Goal: Communication & Community: Ask a question

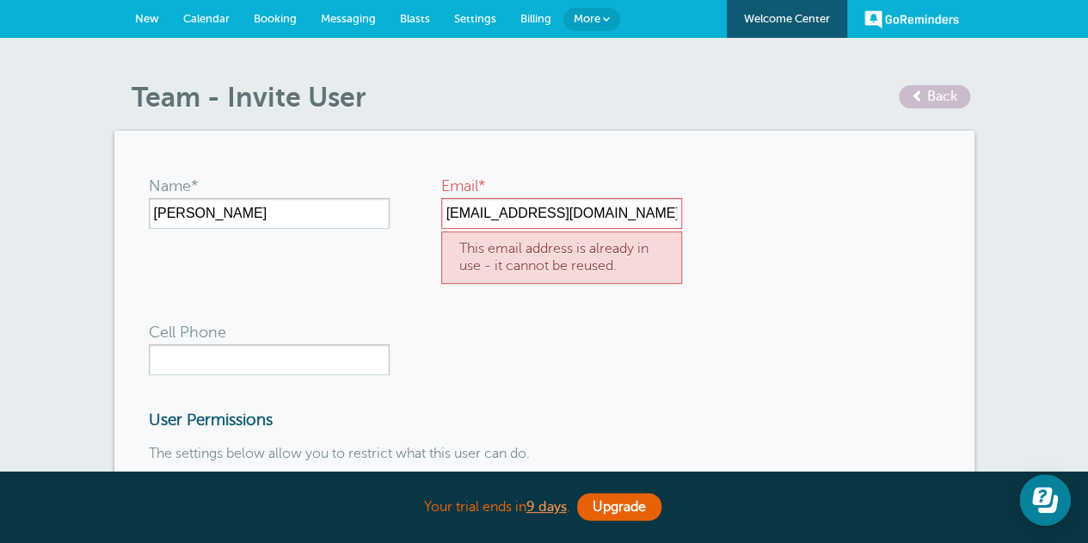
drag, startPoint x: 608, startPoint y: 212, endPoint x: 442, endPoint y: 216, distance: 166.0
click at [442, 216] on input "[EMAIL_ADDRESS][DOMAIN_NAME]" at bounding box center [561, 213] width 241 height 31
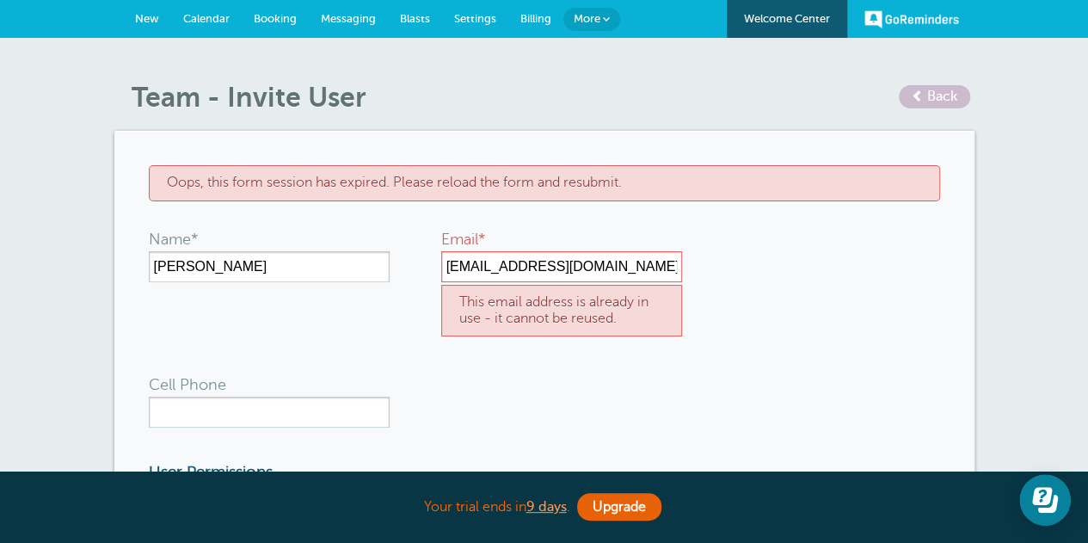
click at [936, 95] on span "Back" at bounding box center [942, 96] width 30 height 15
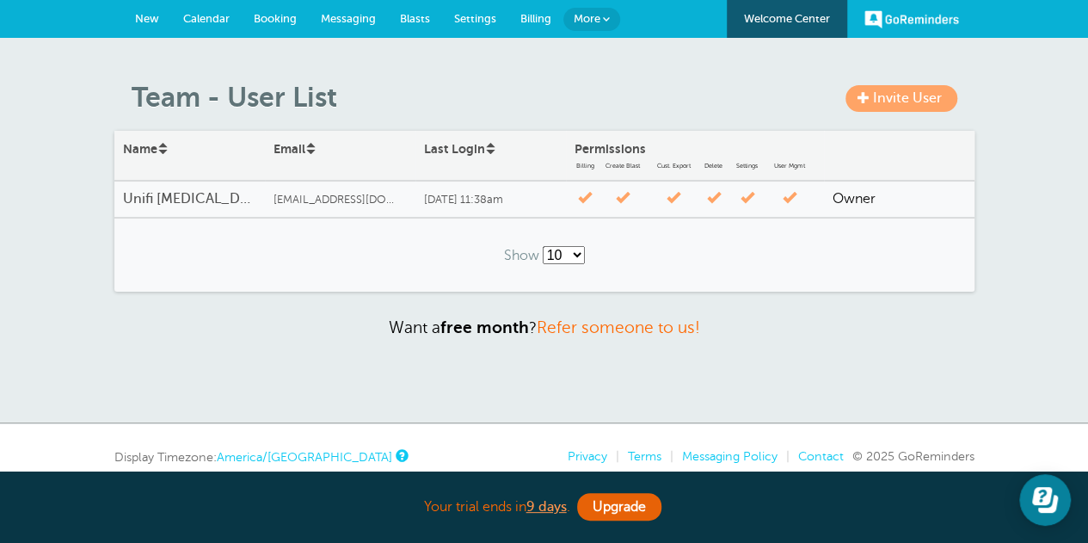
click at [913, 103] on span "Invite User" at bounding box center [907, 97] width 69 height 15
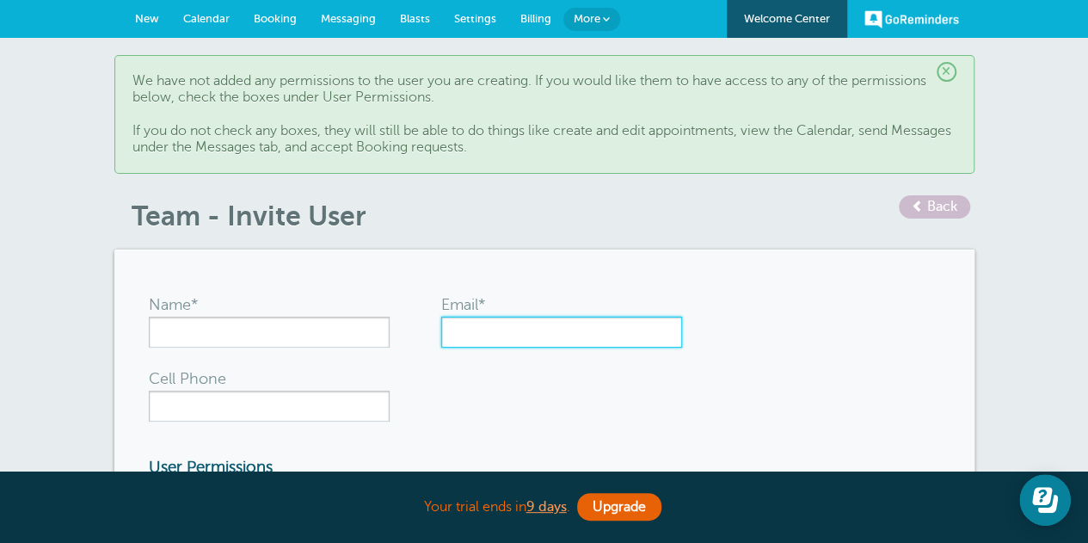
click at [470, 332] on input "Email*" at bounding box center [561, 331] width 241 height 31
paste input "[EMAIL_ADDRESS][DOMAIN_NAME]"
type input "[EMAIL_ADDRESS][DOMAIN_NAME]"
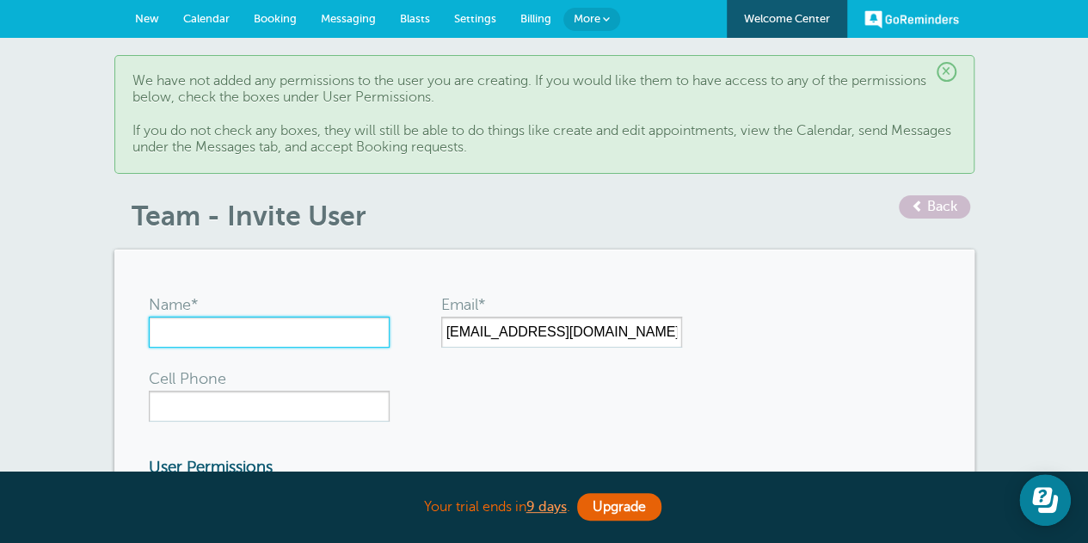
click at [323, 336] on input "Name*" at bounding box center [269, 331] width 241 height 31
type input "[PERSON_NAME]"
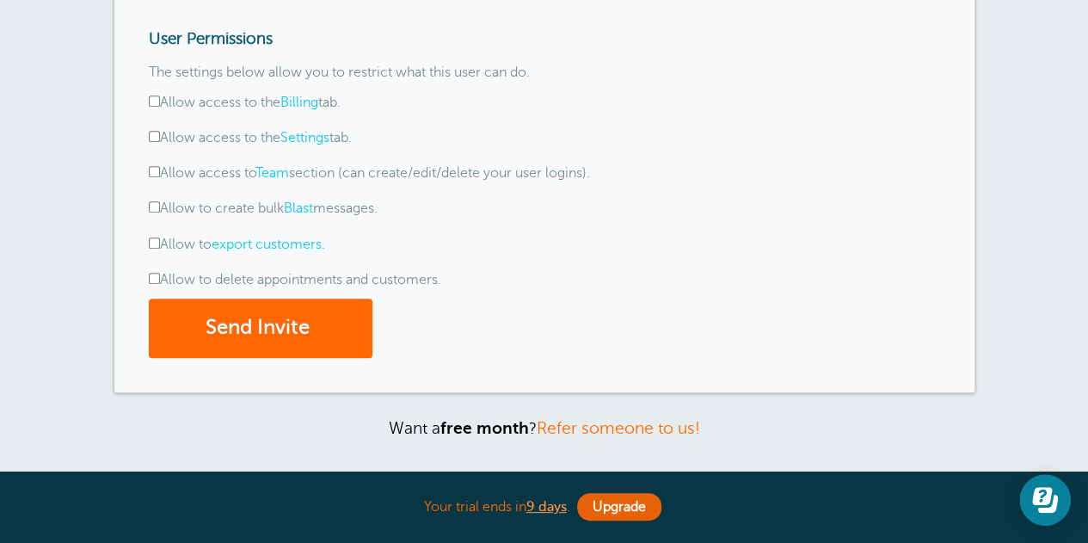
scroll to position [430, 0]
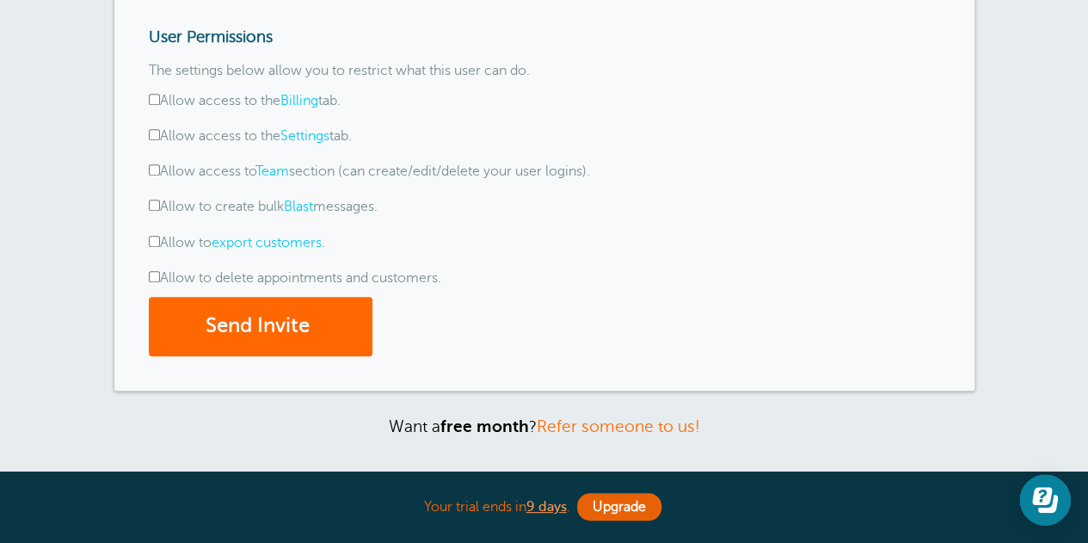
click at [155, 96] on input "Allow access to the Billing tab." at bounding box center [154, 99] width 11 height 11
checkbox input "true"
click at [155, 130] on input "Allow access to the Settings tab." at bounding box center [154, 134] width 11 height 11
checkbox input "true"
click at [146, 207] on div "Name* Megan McDonald Email* mmcdonald@unifi.care Cell Phone User Permissions Th…" at bounding box center [544, 104] width 860 height 570
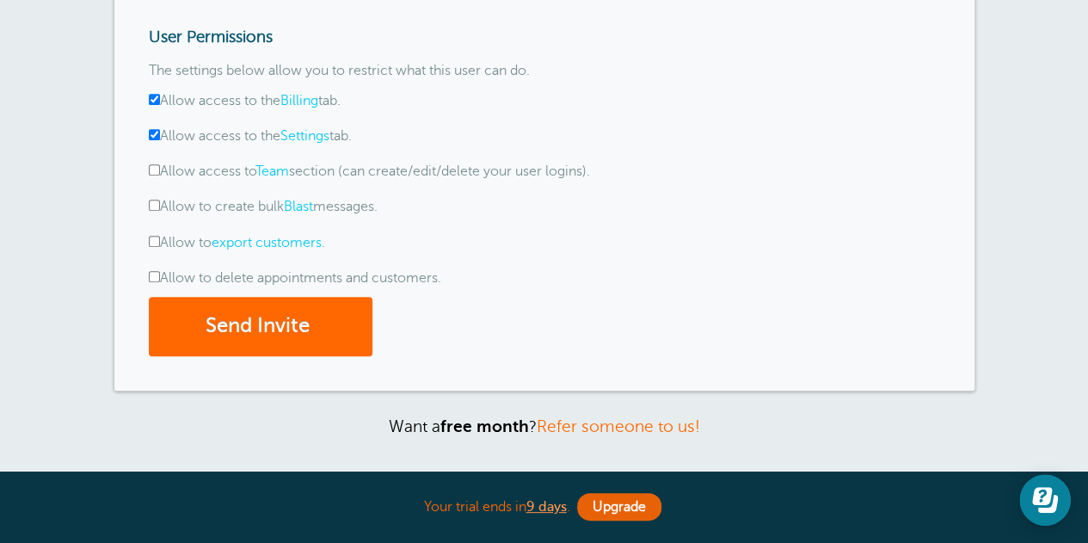
click at [155, 206] on input "Allow to create bulk Blast messages." at bounding box center [154, 205] width 11 height 11
checkbox input "true"
click at [155, 238] on input "Allow to export customers ." at bounding box center [154, 241] width 11 height 11
checkbox input "true"
click at [149, 276] on input "Allow to delete appointments and customers." at bounding box center [154, 276] width 11 height 11
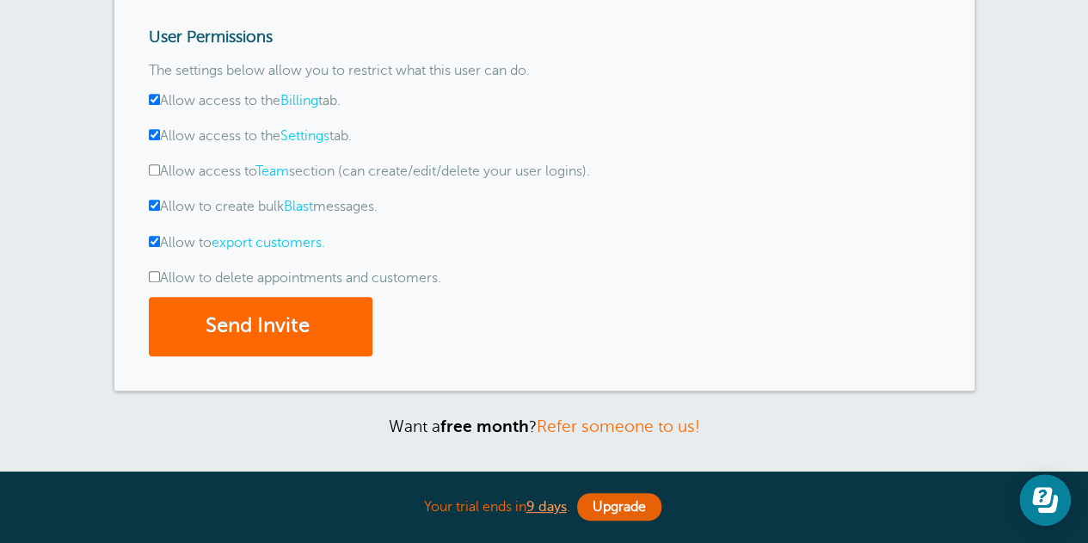
checkbox input "true"
click at [209, 335] on button "Send Invite" at bounding box center [261, 326] width 224 height 59
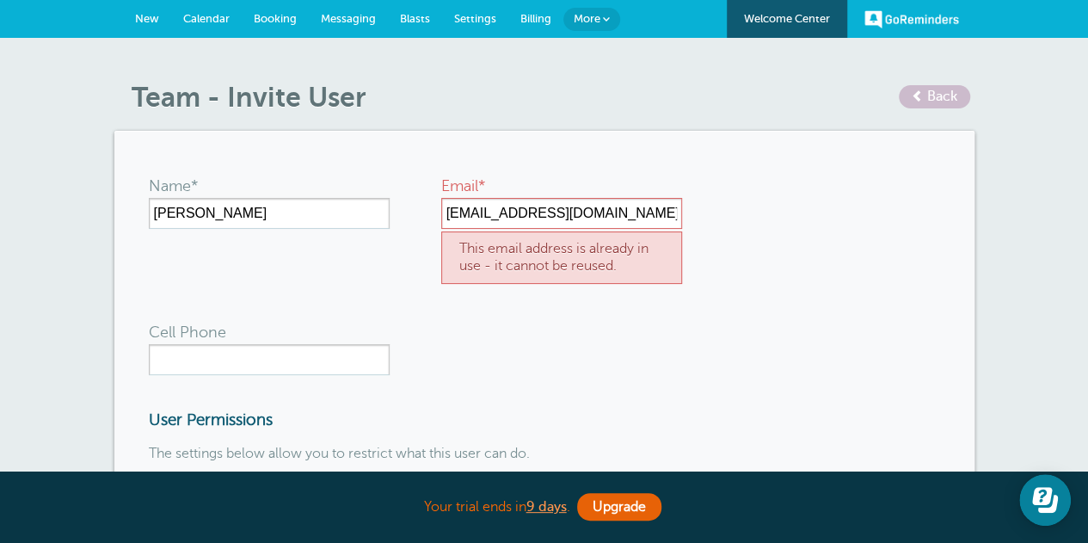
click at [601, 17] on link "More" at bounding box center [591, 19] width 57 height 23
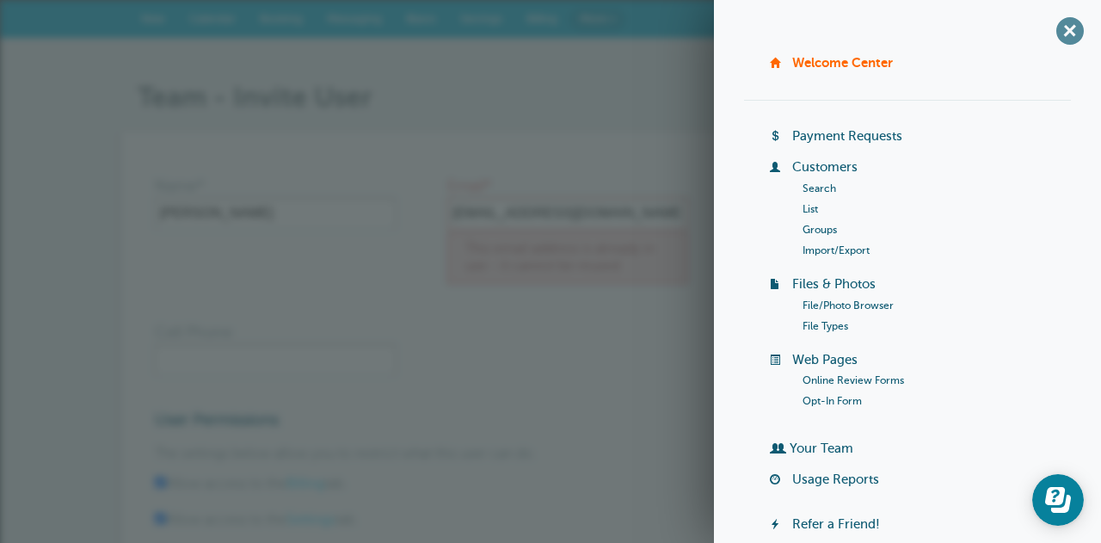
click at [1065, 27] on span "+" at bounding box center [1069, 30] width 39 height 39
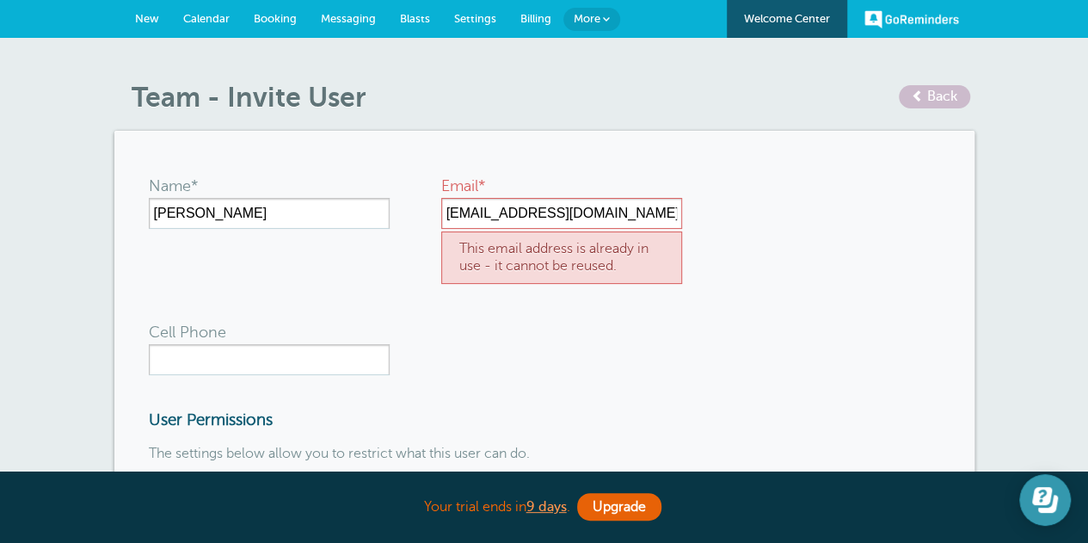
click at [1052, 492] on icon "Open Learn | Contact Us" at bounding box center [1045, 500] width 26 height 26
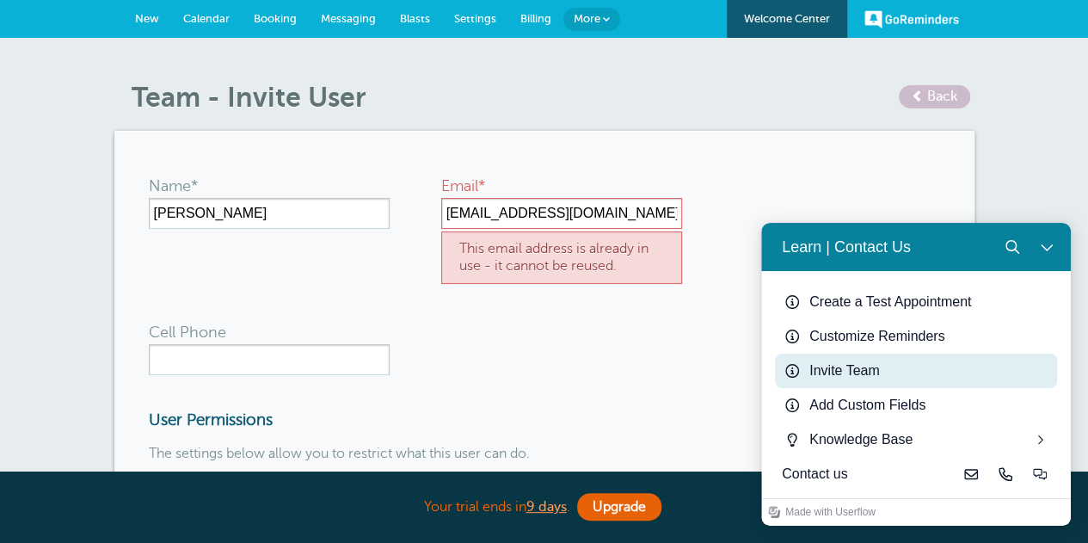
click at [870, 363] on div "Invite Team" at bounding box center [929, 370] width 241 height 21
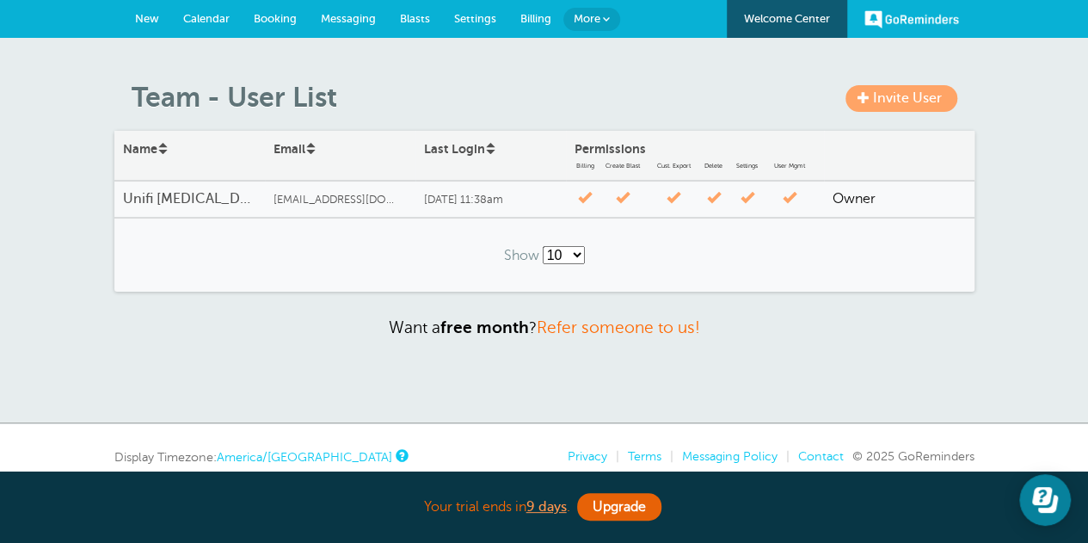
click at [857, 101] on link "Invite User" at bounding box center [901, 98] width 112 height 27
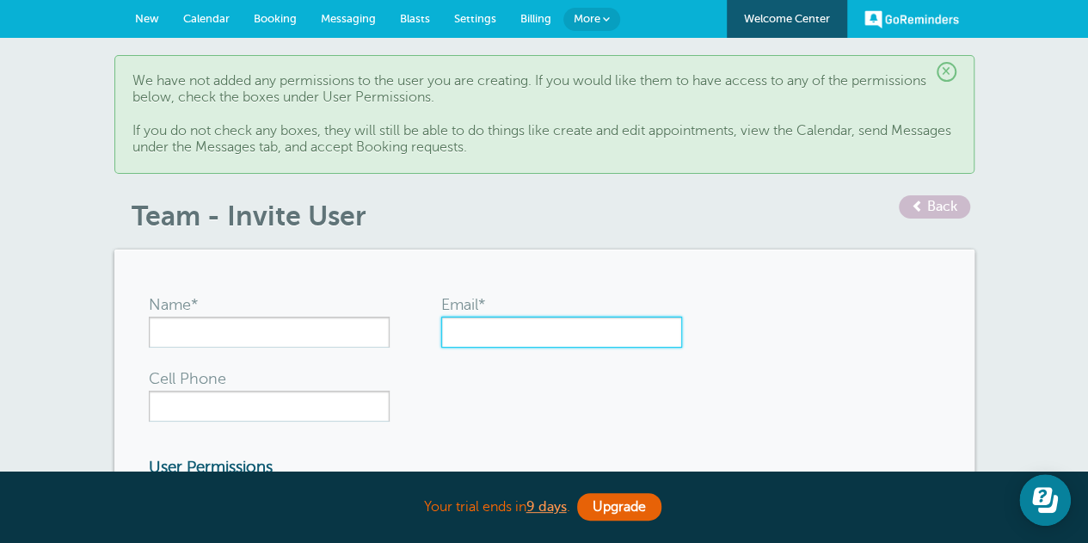
click at [523, 323] on input "Email*" at bounding box center [561, 331] width 241 height 31
paste input "[EMAIL_ADDRESS][DOMAIN_NAME]"
type input "[EMAIL_ADDRESS][DOMAIN_NAME]"
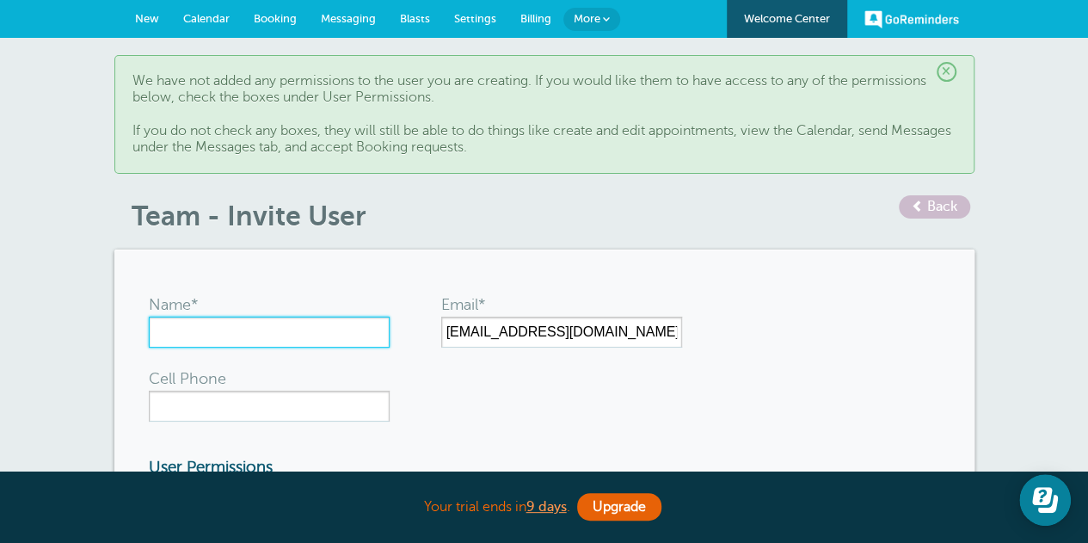
click at [226, 334] on input "Name*" at bounding box center [269, 331] width 241 height 31
type input "[PERSON_NAME]"
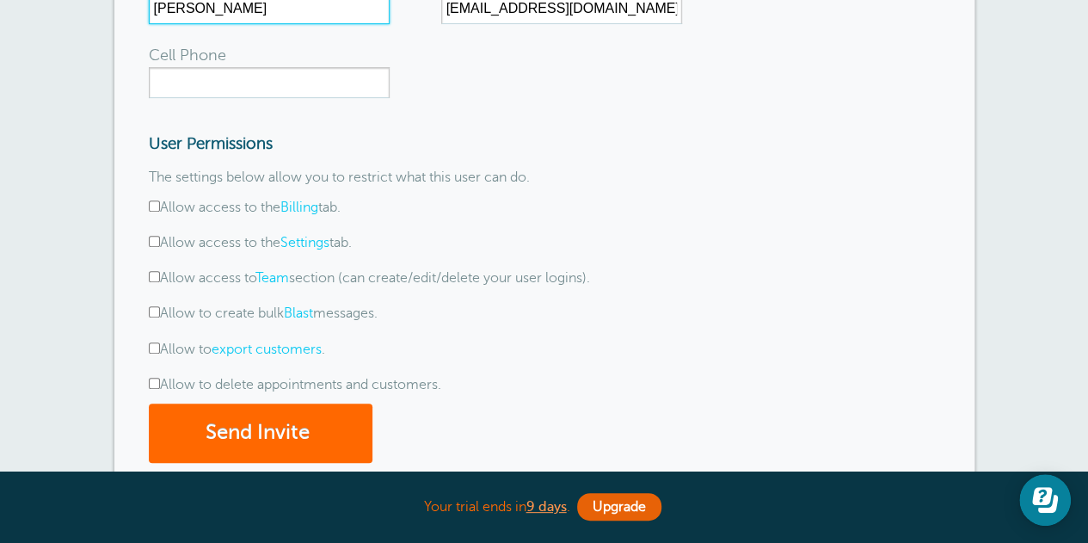
scroll to position [344, 0]
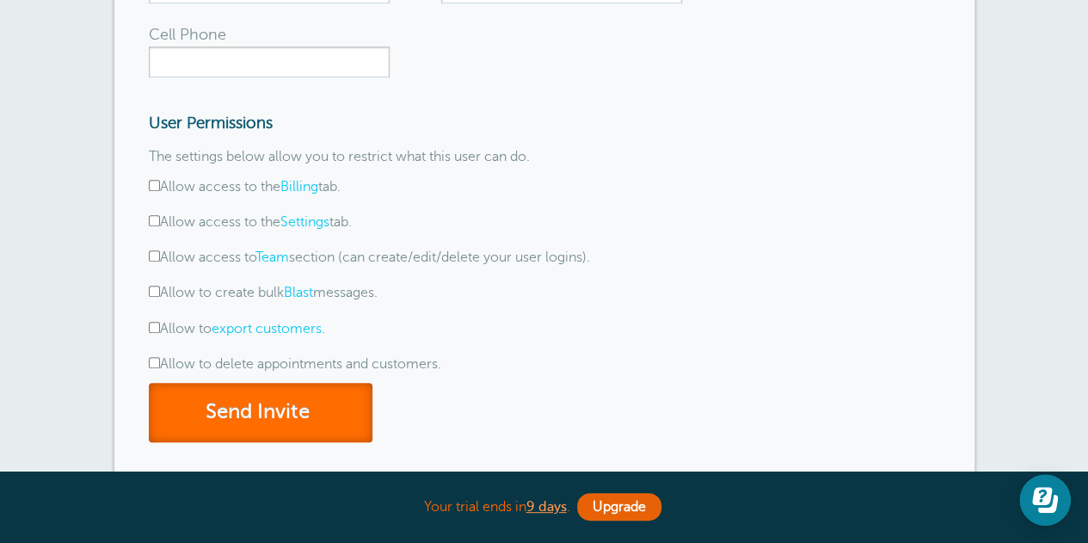
click at [358, 415] on button "Send Invite" at bounding box center [261, 412] width 224 height 59
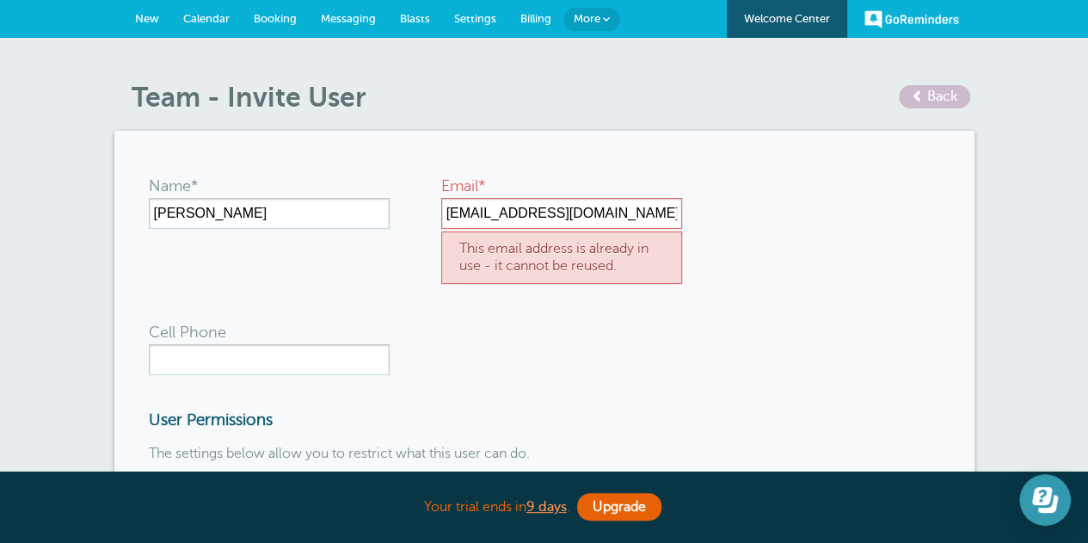
click at [1054, 487] on icon "Open Learn | Contact Us" at bounding box center [1045, 500] width 26 height 26
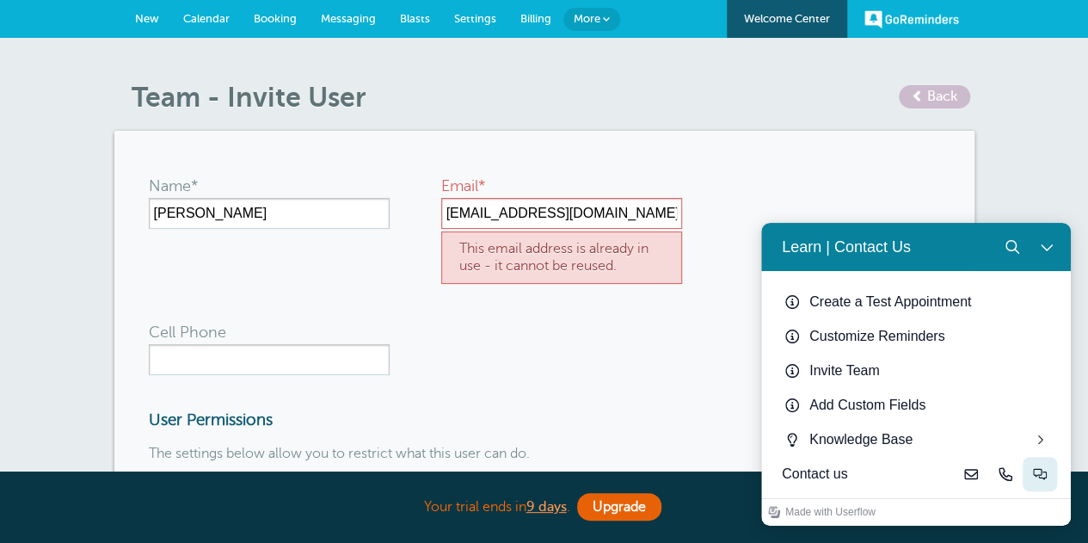
click at [1035, 471] on icon "Live-chat" at bounding box center [1040, 474] width 14 height 14
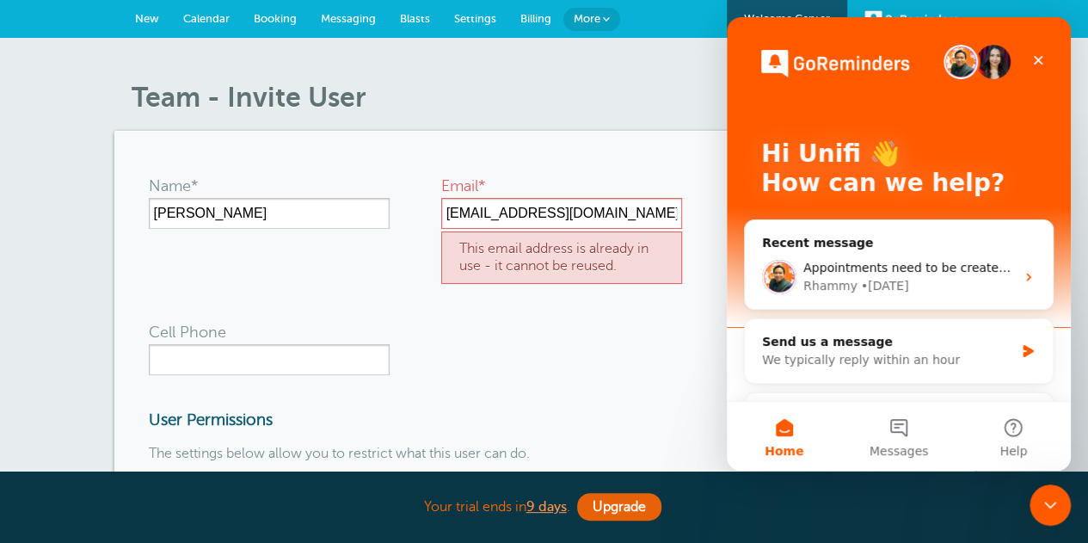
scroll to position [47, 0]
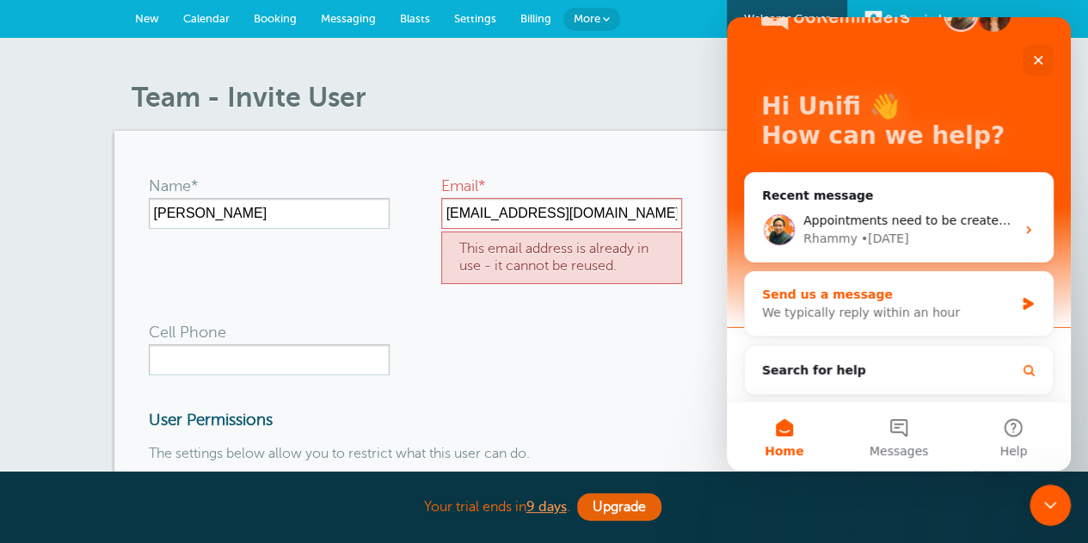
click at [898, 310] on div "We typically reply within an hour" at bounding box center [888, 313] width 252 height 18
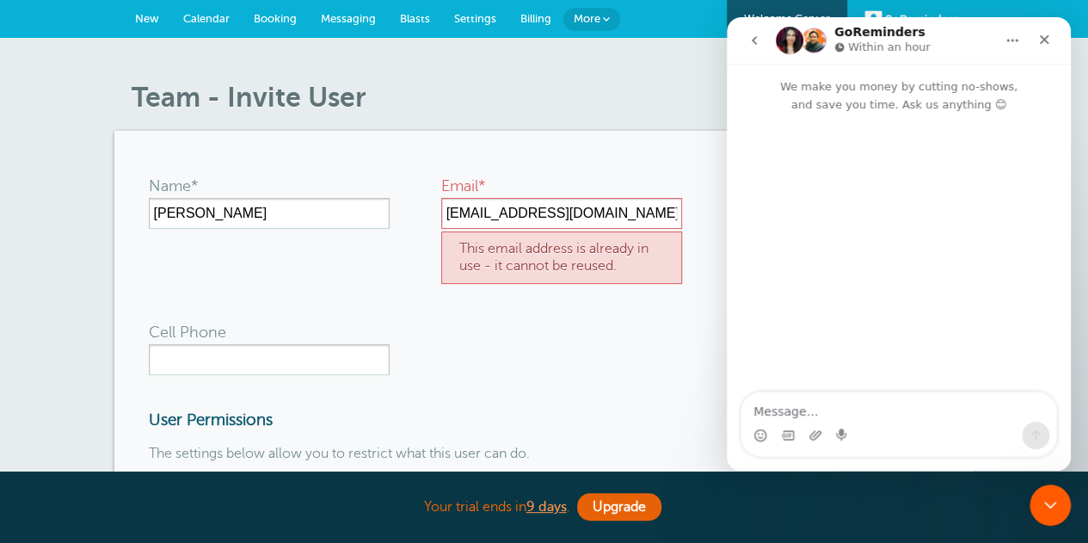
scroll to position [0, 0]
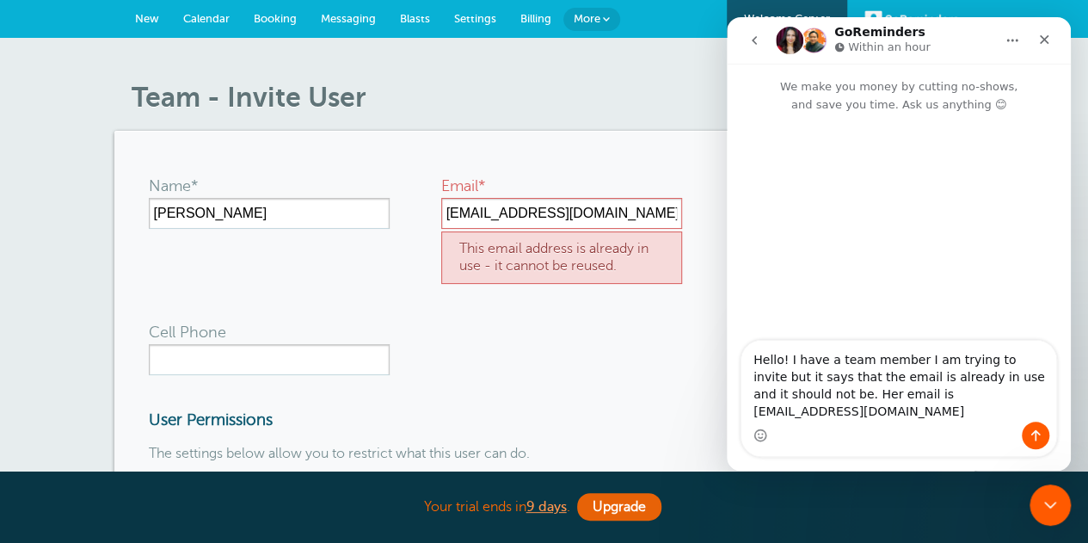
click at [937, 396] on textarea "Hello! I have a team member I am trying to invite but it says that the email is…" at bounding box center [898, 381] width 315 height 81
type textarea "Hello! I have a team member I am trying to invite but it says that the email is…"
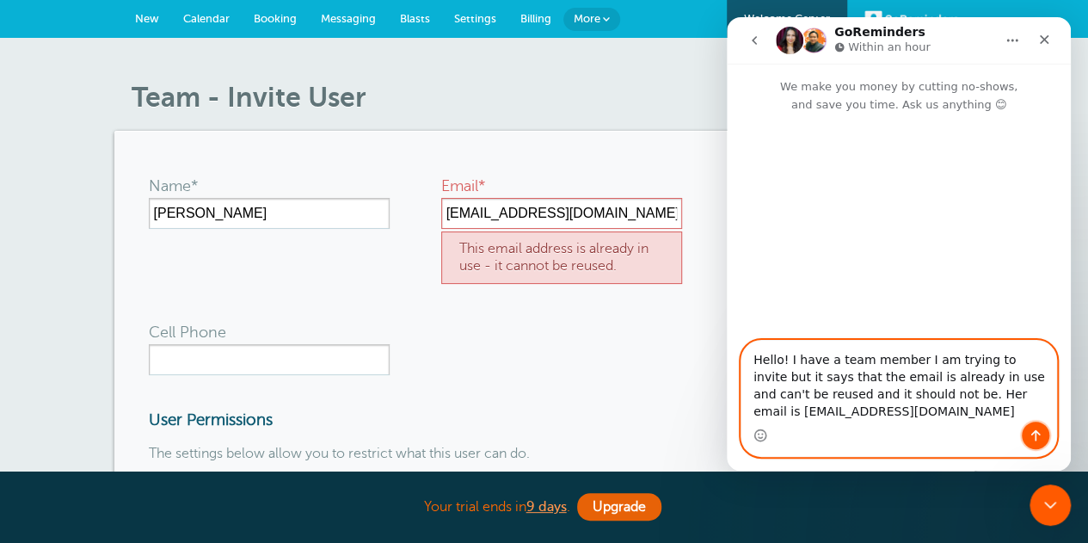
click at [1036, 429] on icon "Send a message…" at bounding box center [1036, 435] width 14 height 14
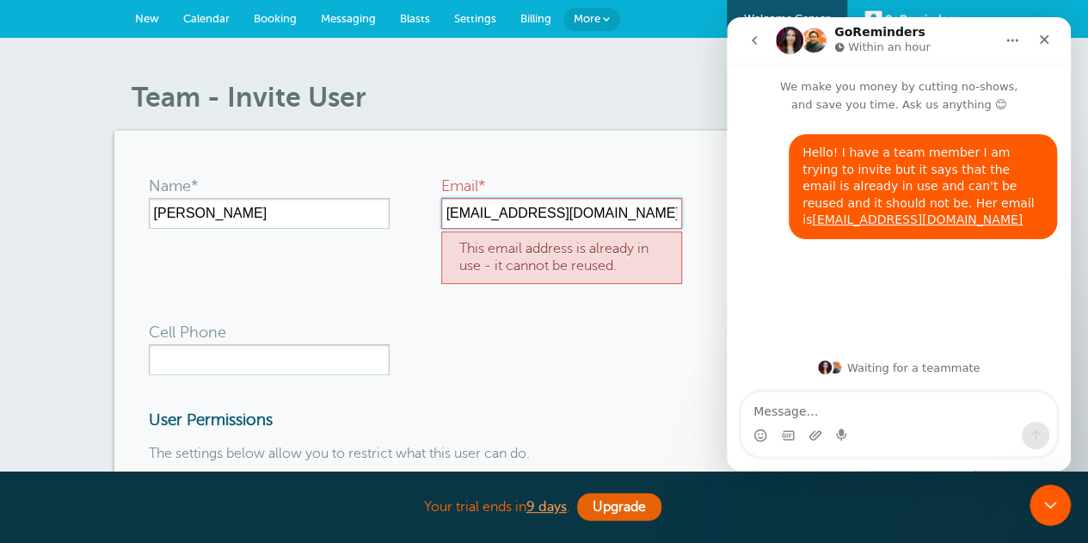
click at [612, 203] on input "[EMAIL_ADDRESS][DOMAIN_NAME]" at bounding box center [561, 213] width 241 height 31
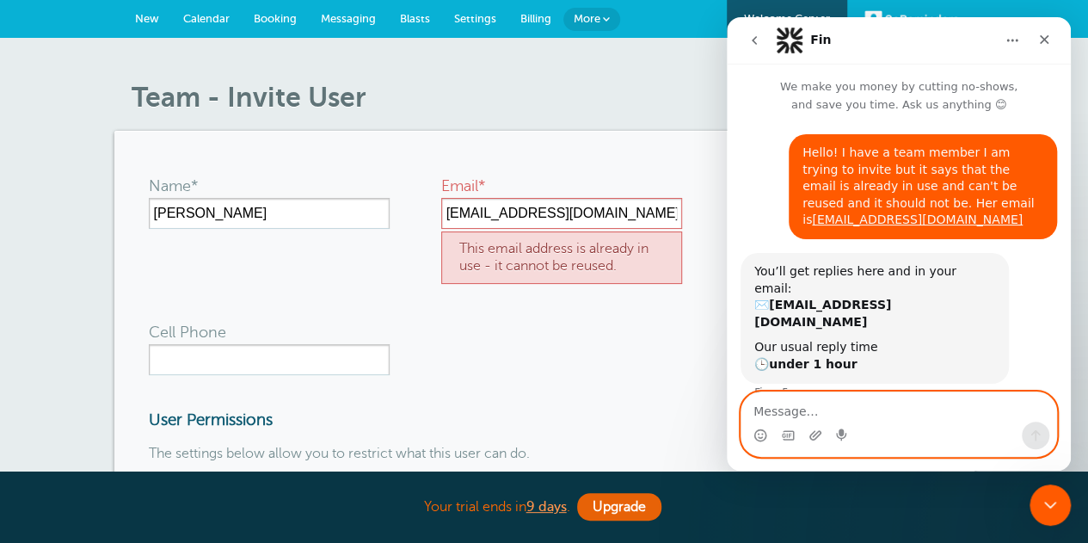
click at [822, 415] on textarea "Message…" at bounding box center [898, 406] width 315 height 29
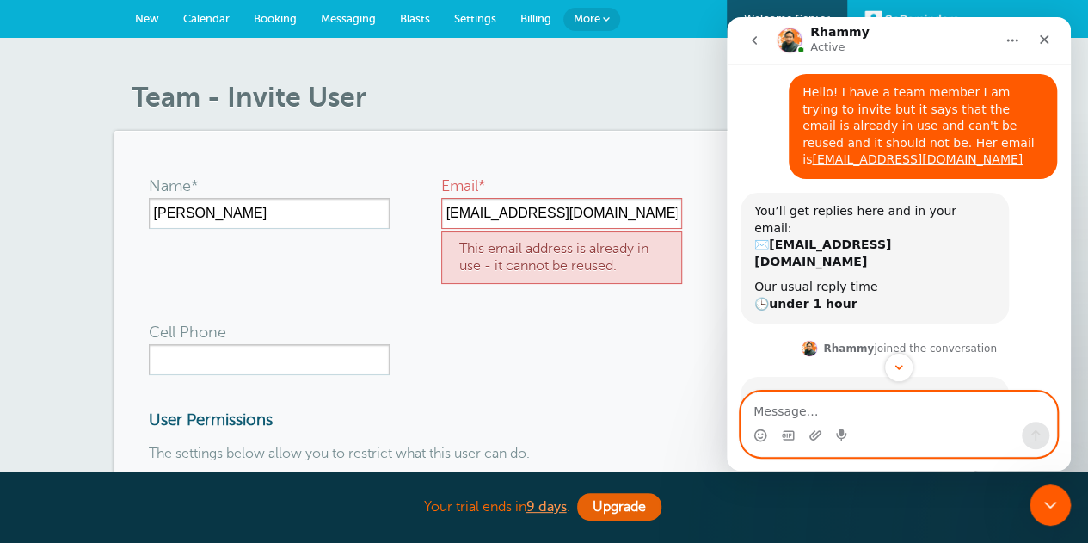
scroll to position [86, 0]
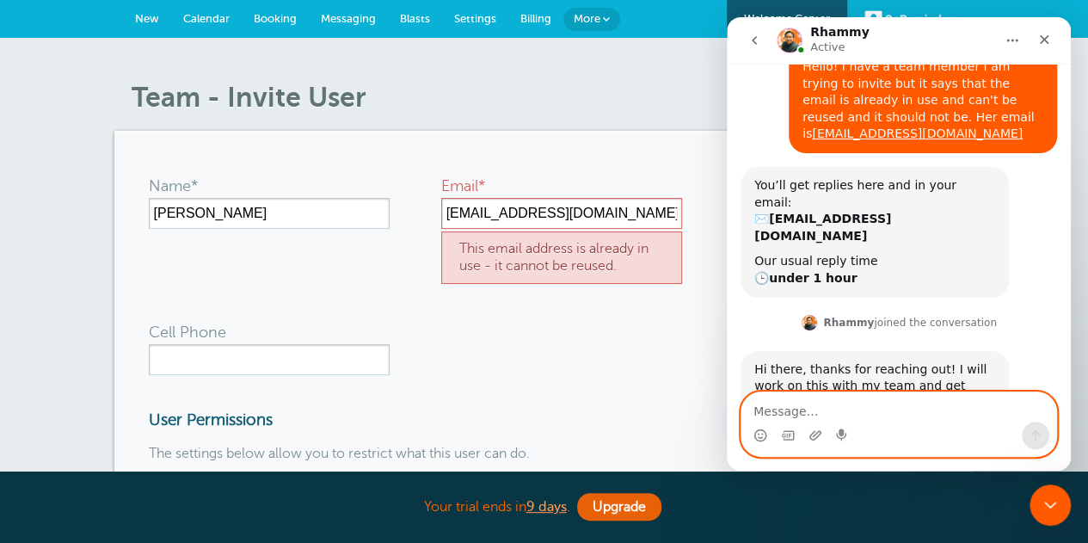
click at [832, 409] on textarea "Message…" at bounding box center [898, 406] width 315 height 29
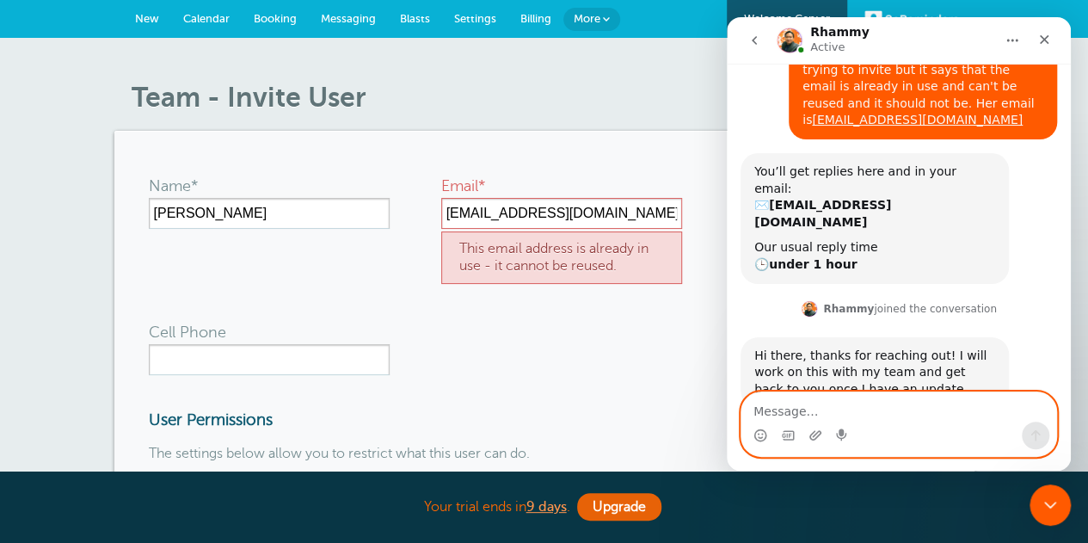
scroll to position [100, 0]
type textarea "Thank you"
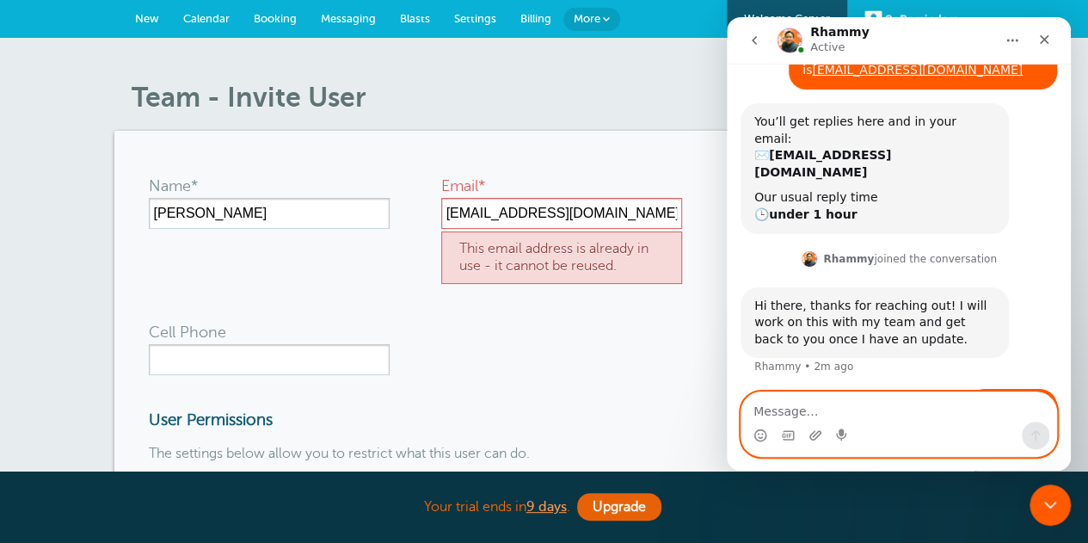
scroll to position [151, 0]
